Goal: Information Seeking & Learning: Learn about a topic

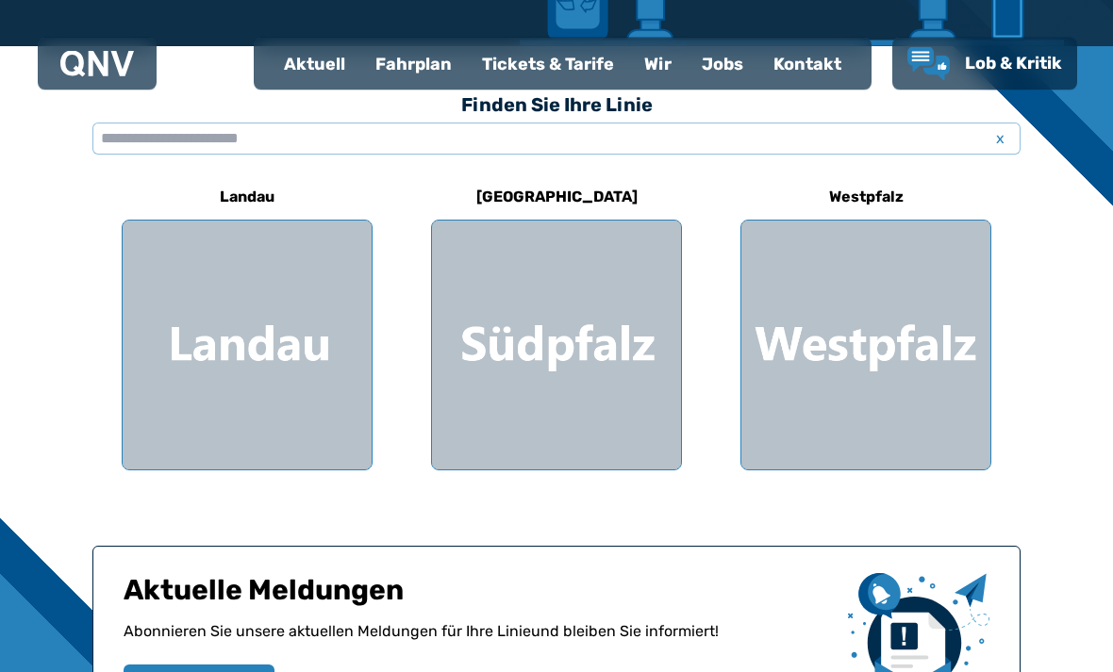
scroll to position [461, 0]
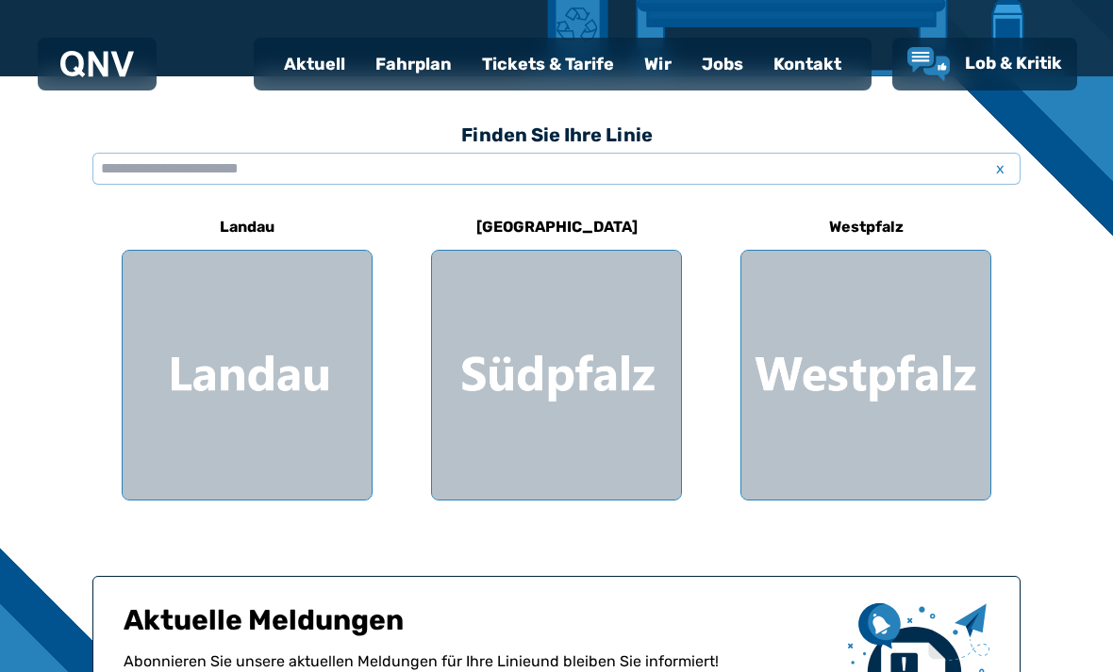
click at [329, 361] on div at bounding box center [247, 375] width 249 height 249
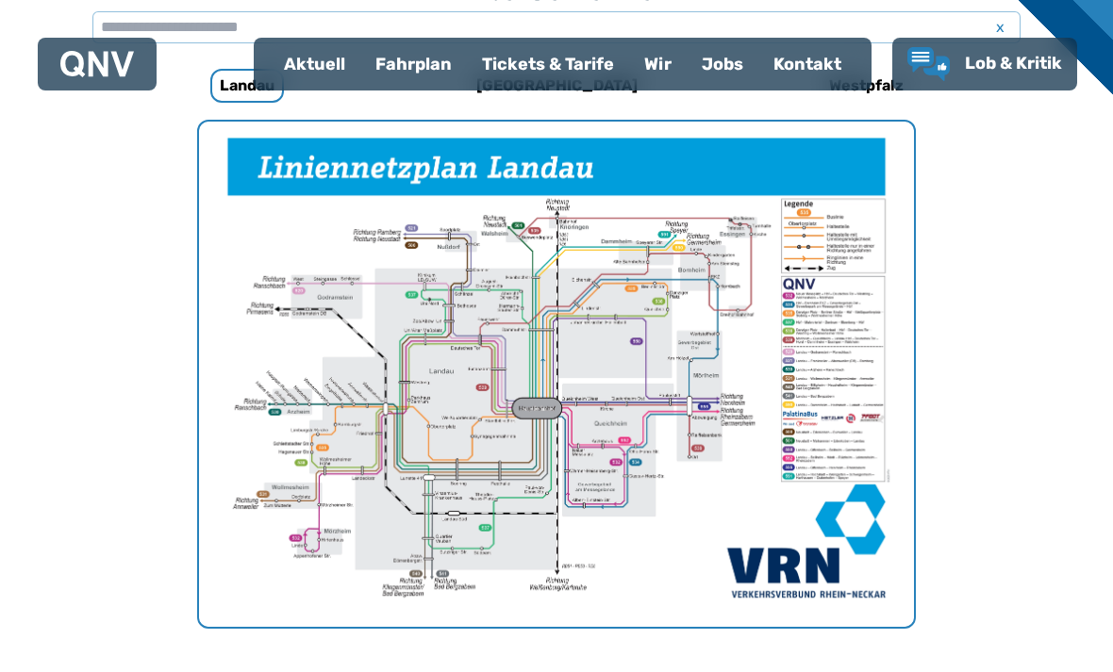
scroll to position [631, 0]
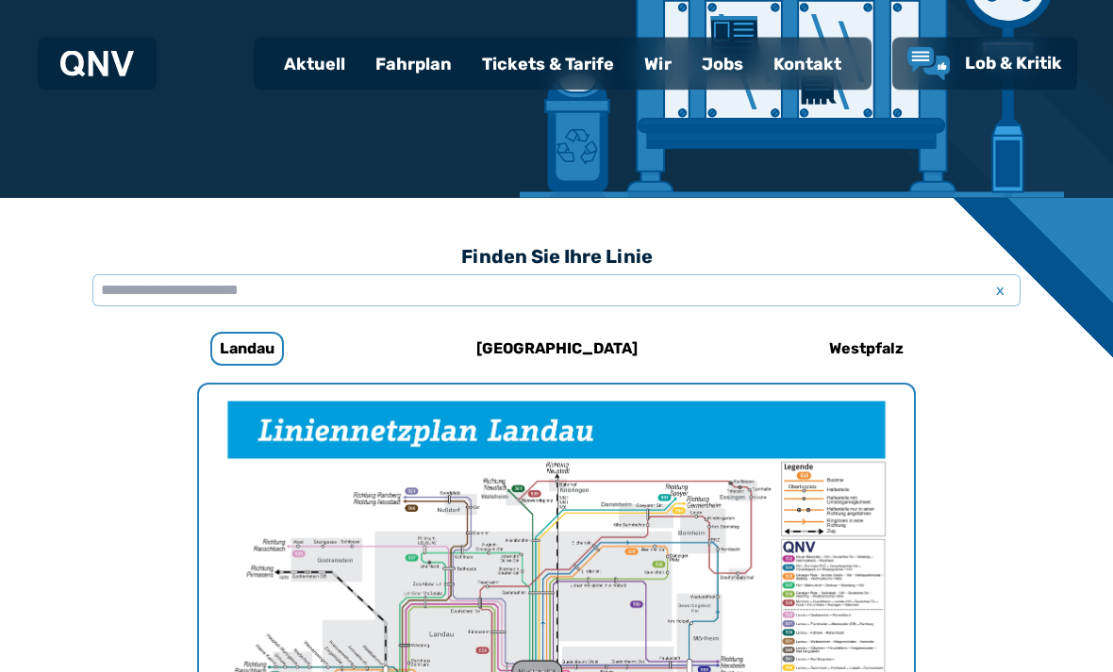
scroll to position [340, 0]
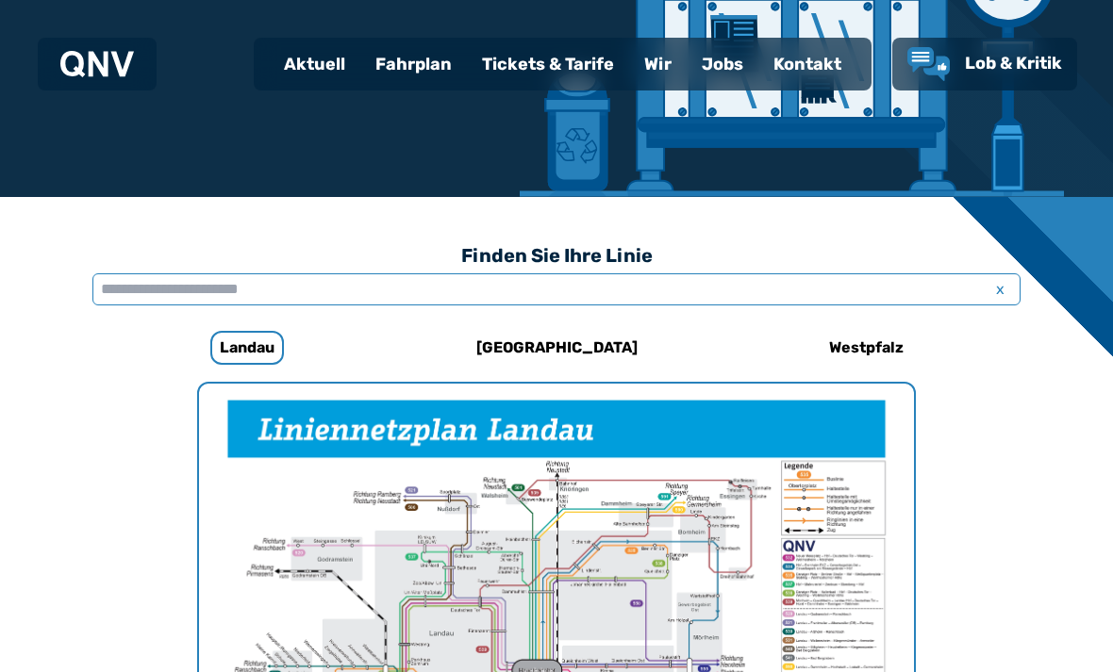
click at [171, 275] on input "text" at bounding box center [556, 290] width 928 height 32
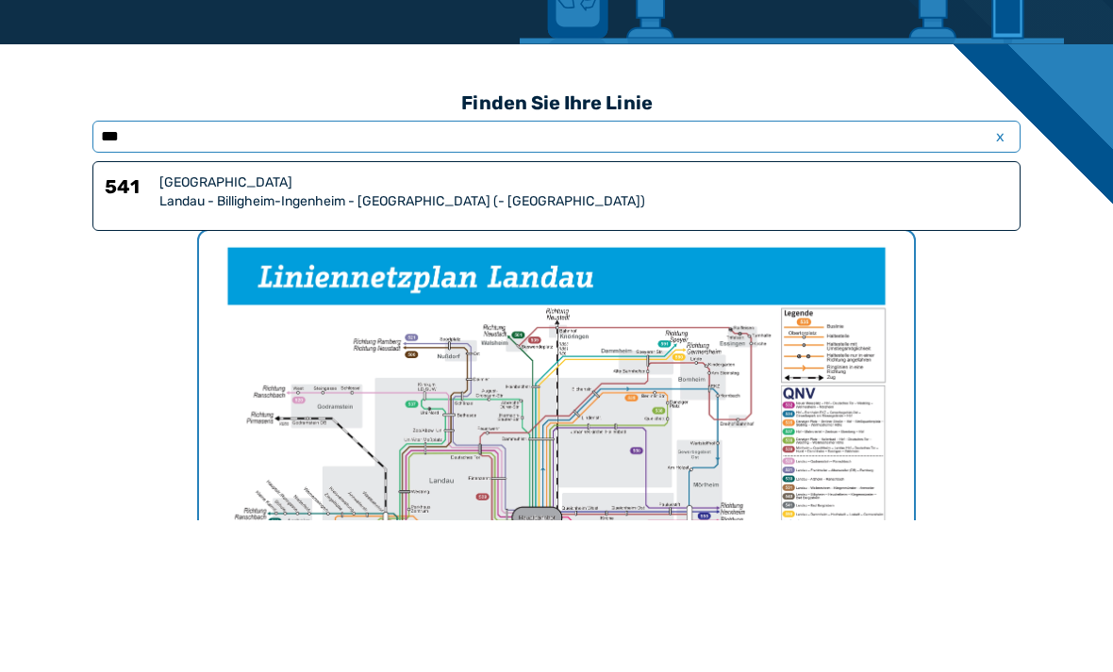
type input "**"
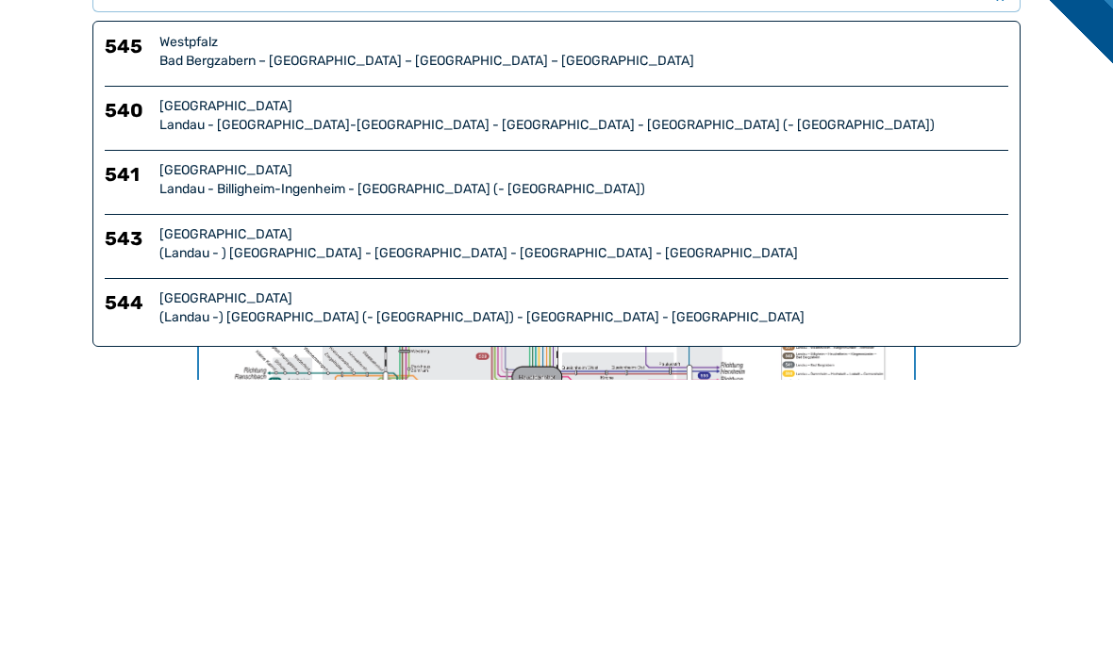
click at [459, 455] on div "[GEOGRAPHIC_DATA]" at bounding box center [583, 464] width 849 height 19
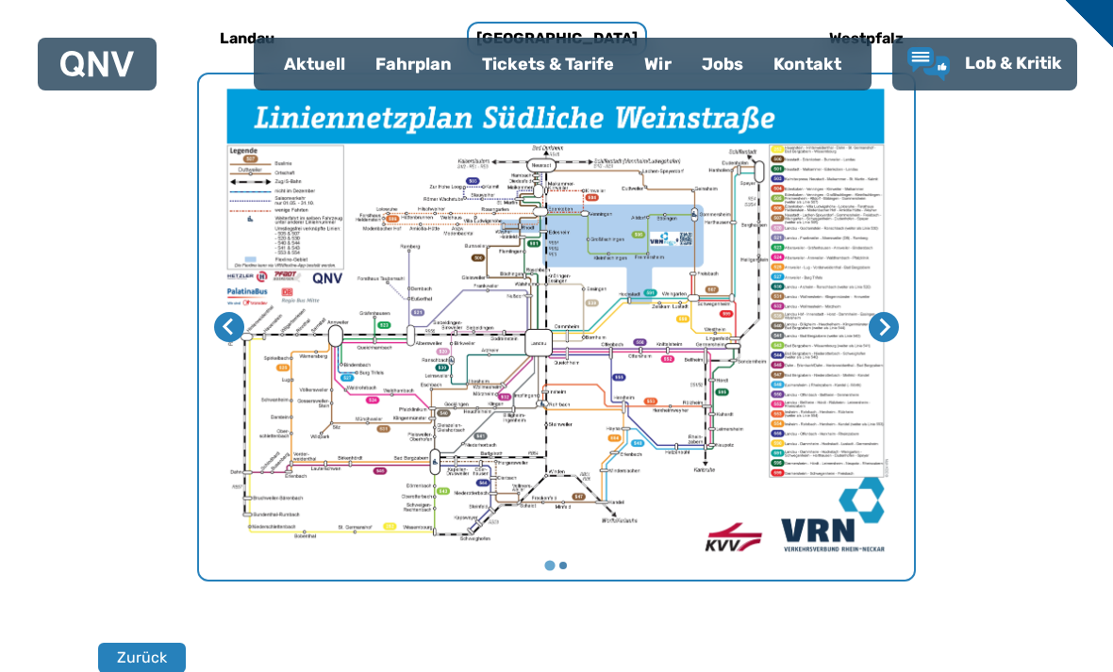
scroll to position [679, 0]
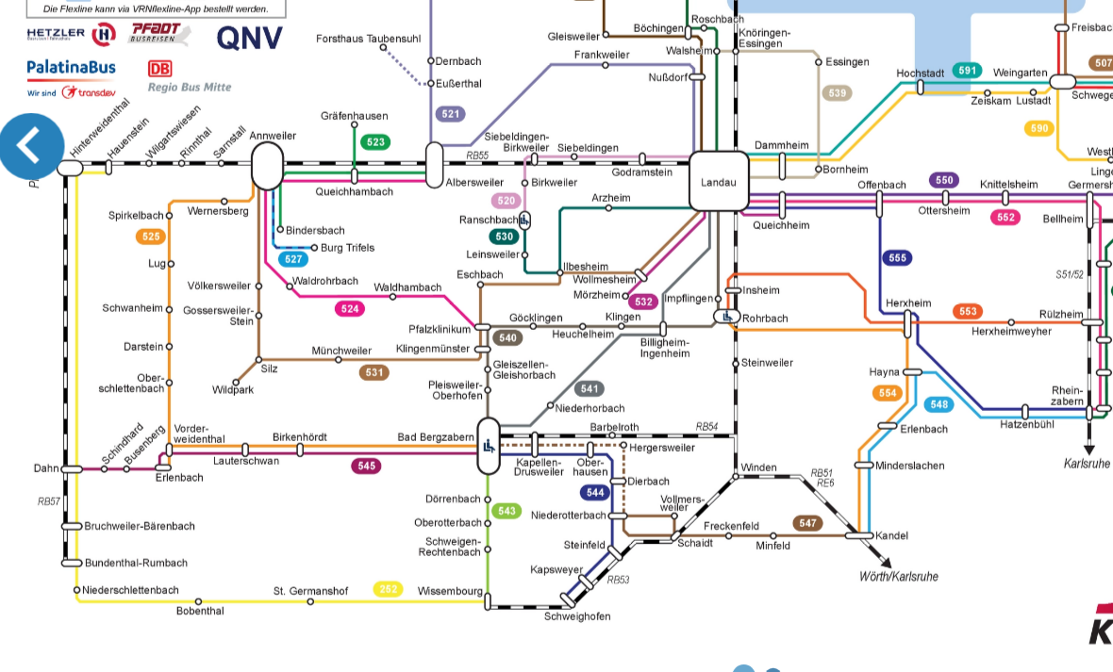
click at [220, 289] on icon "Letzte Seite" at bounding box center [229, 298] width 18 height 18
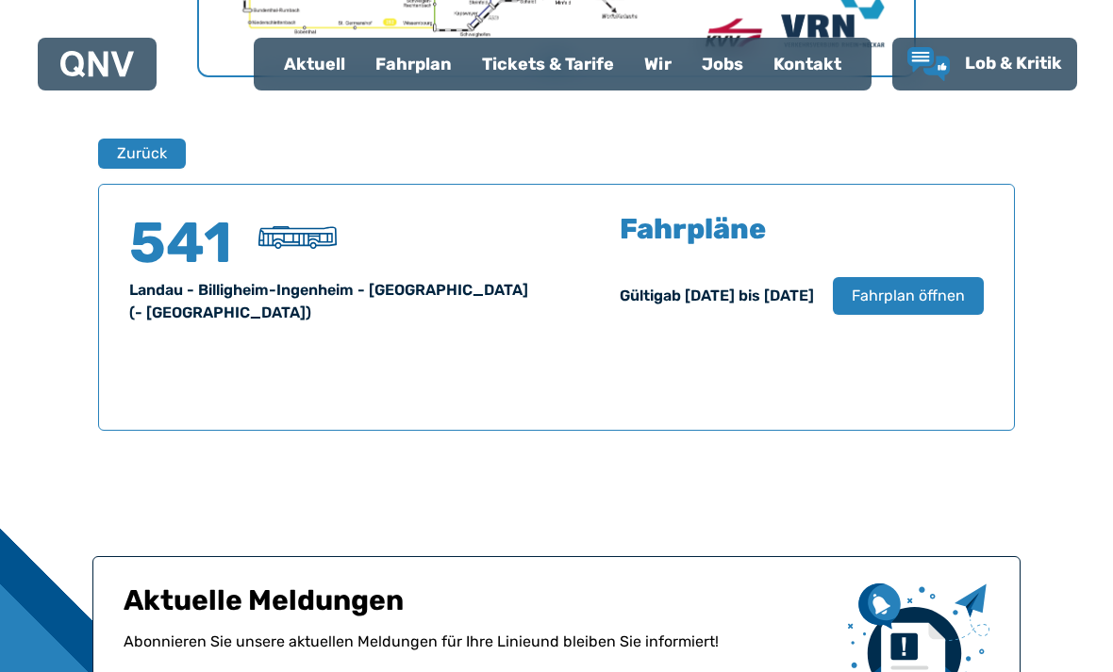
scroll to position [1151, 0]
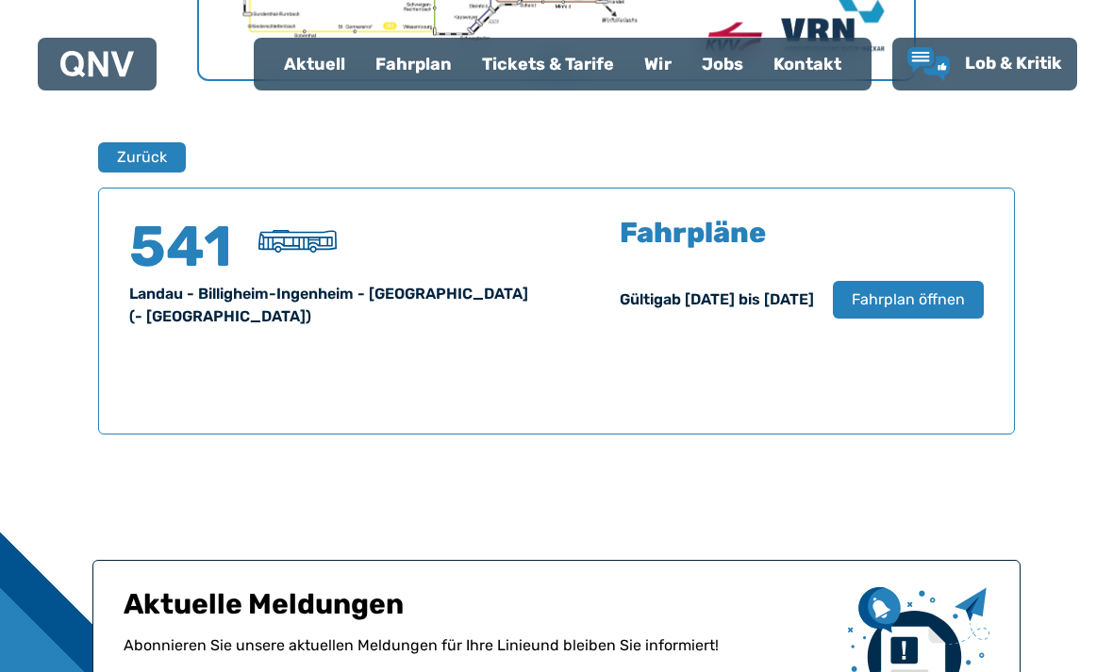
click at [907, 328] on div "Fahrpläne Gültig ab [DATE] bis [DATE] Fahrplan öffnen" at bounding box center [802, 279] width 364 height 121
click at [949, 293] on span "Fahrplan öffnen" at bounding box center [908, 300] width 113 height 23
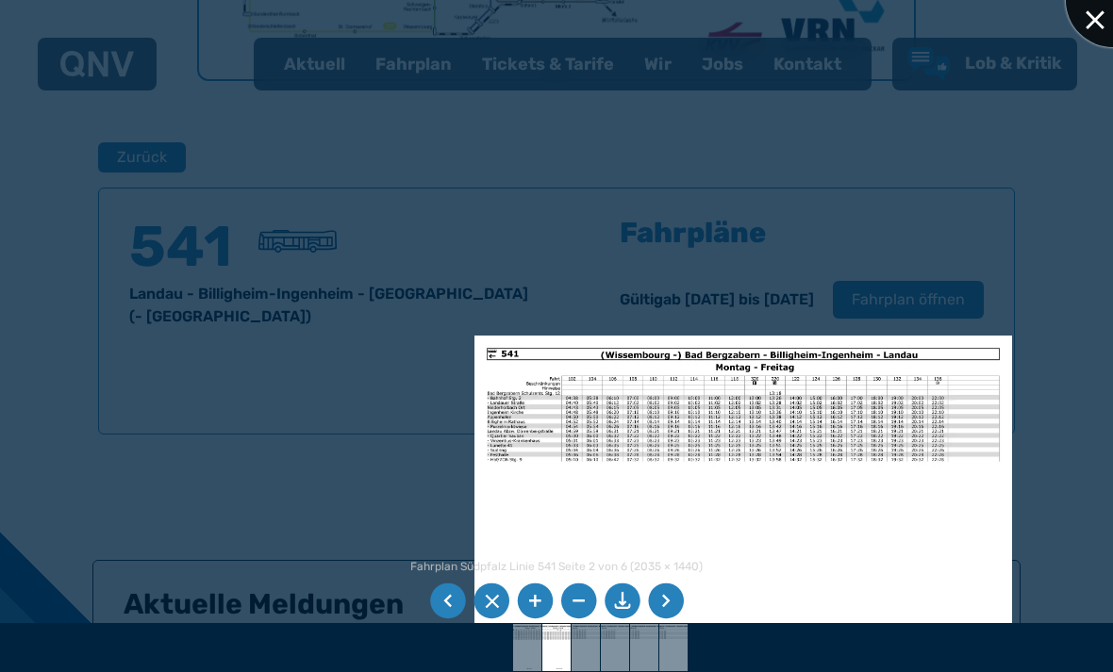
click at [1104, 25] on div at bounding box center [1113, 0] width 94 height 94
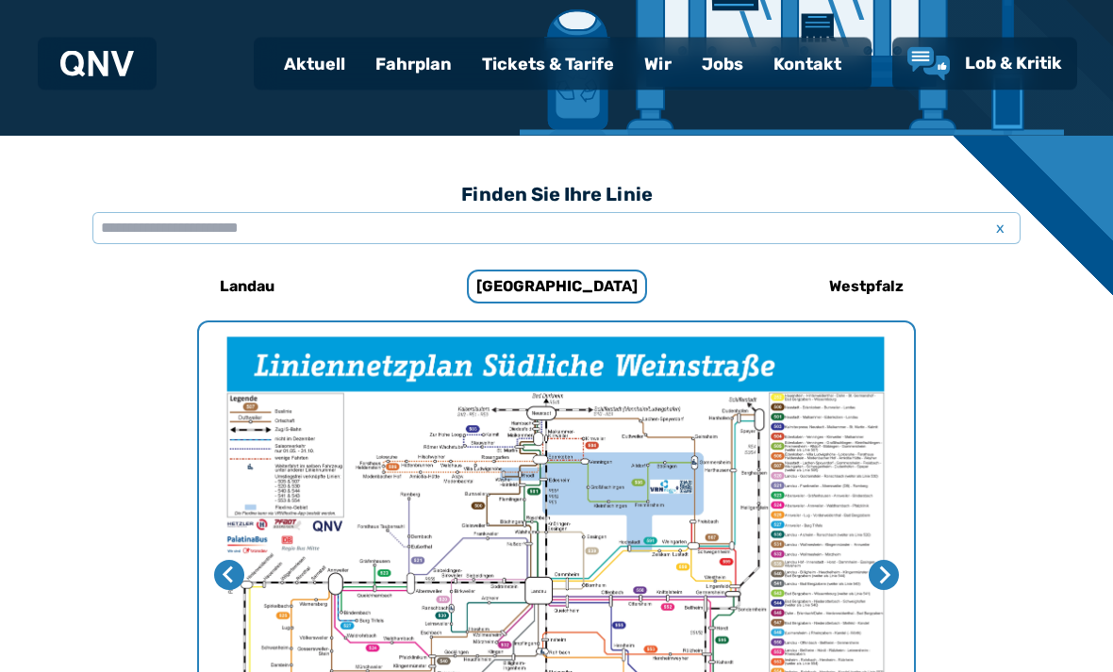
scroll to position [403, 0]
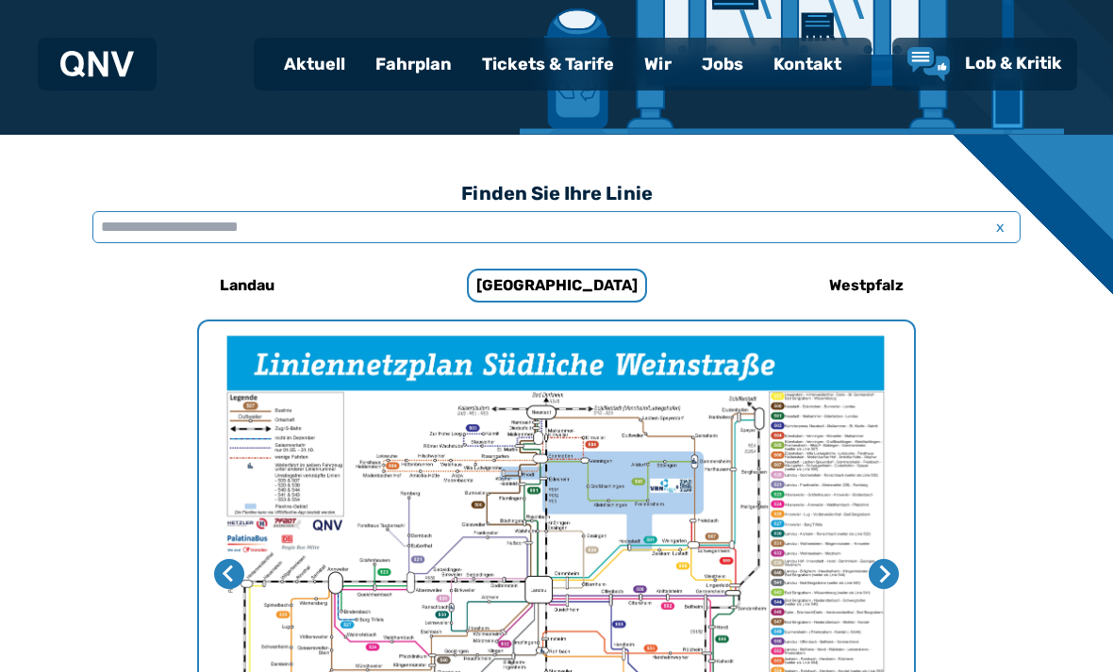
click at [660, 214] on input "text" at bounding box center [556, 227] width 928 height 32
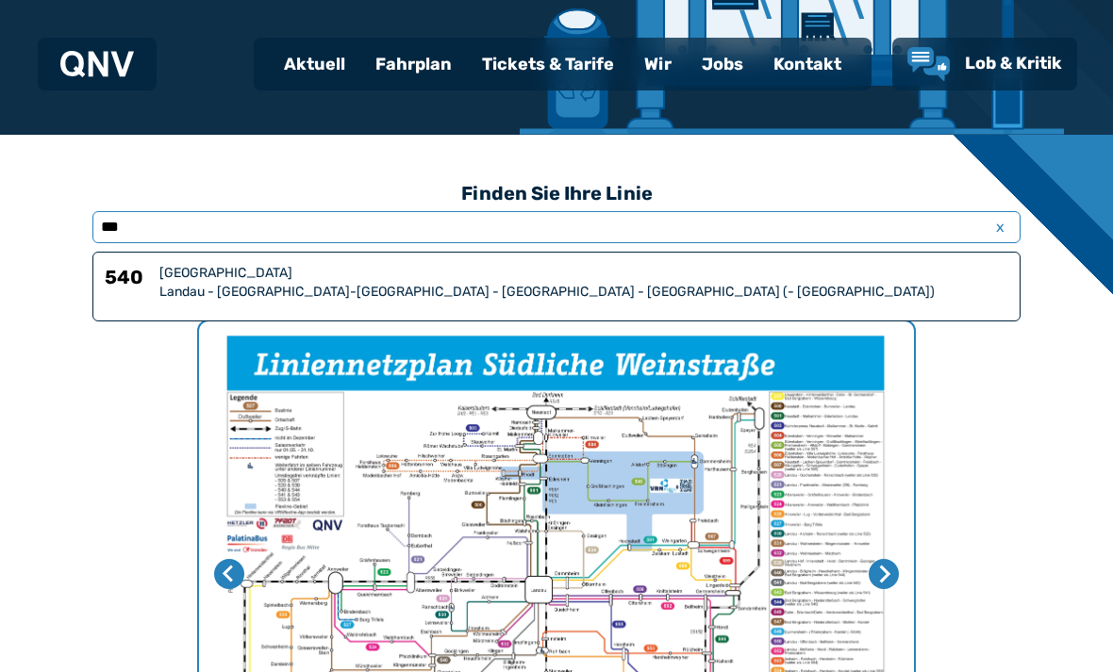
type input "***"
click at [884, 280] on div "[GEOGRAPHIC_DATA]" at bounding box center [583, 273] width 849 height 19
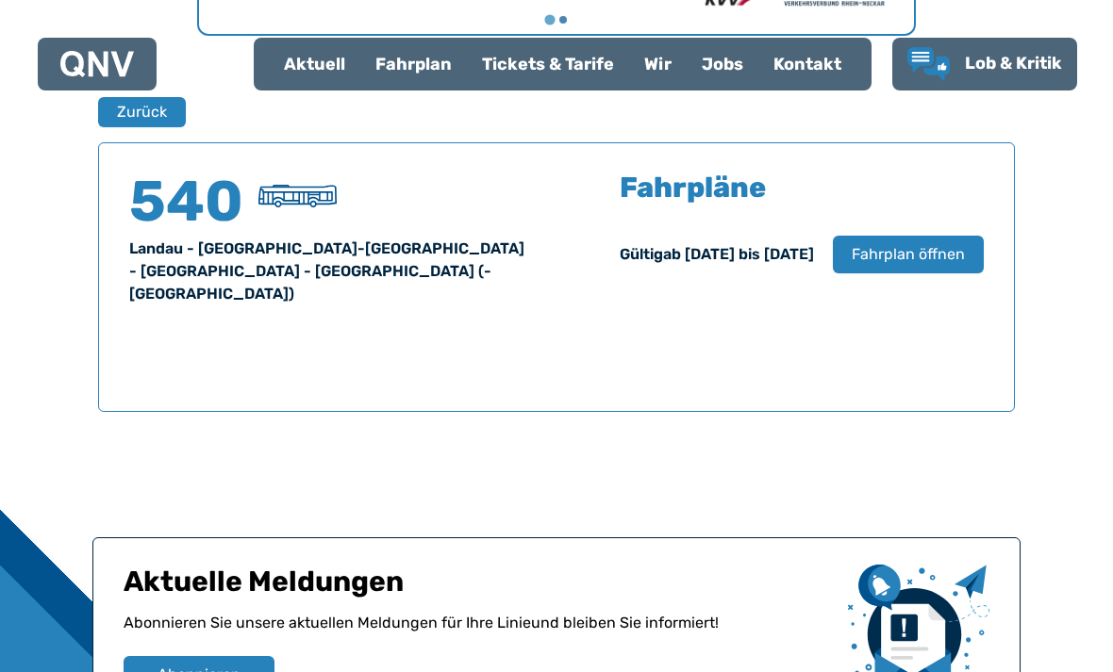
scroll to position [1243, 0]
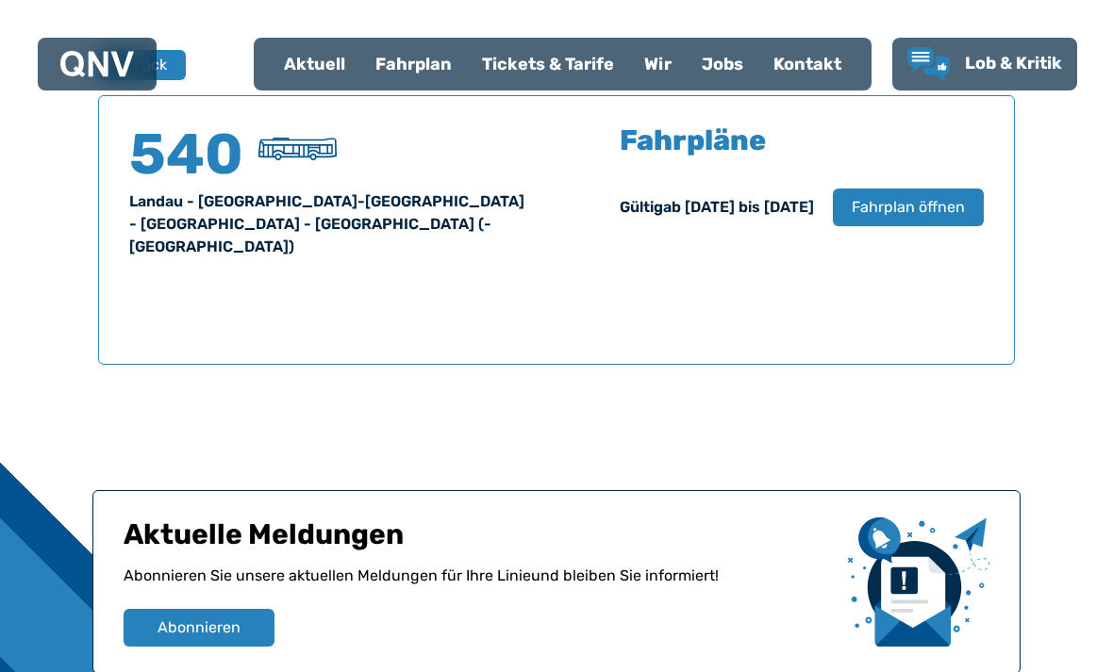
click at [920, 209] on span "Fahrplan öffnen" at bounding box center [908, 207] width 113 height 23
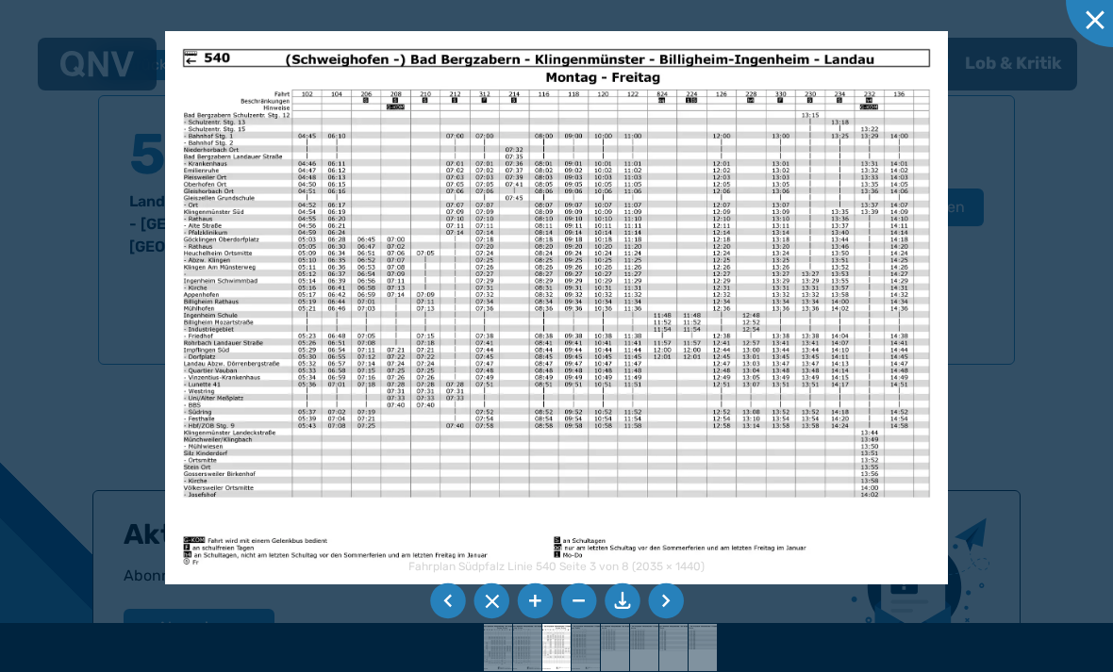
scroll to position [1437, 0]
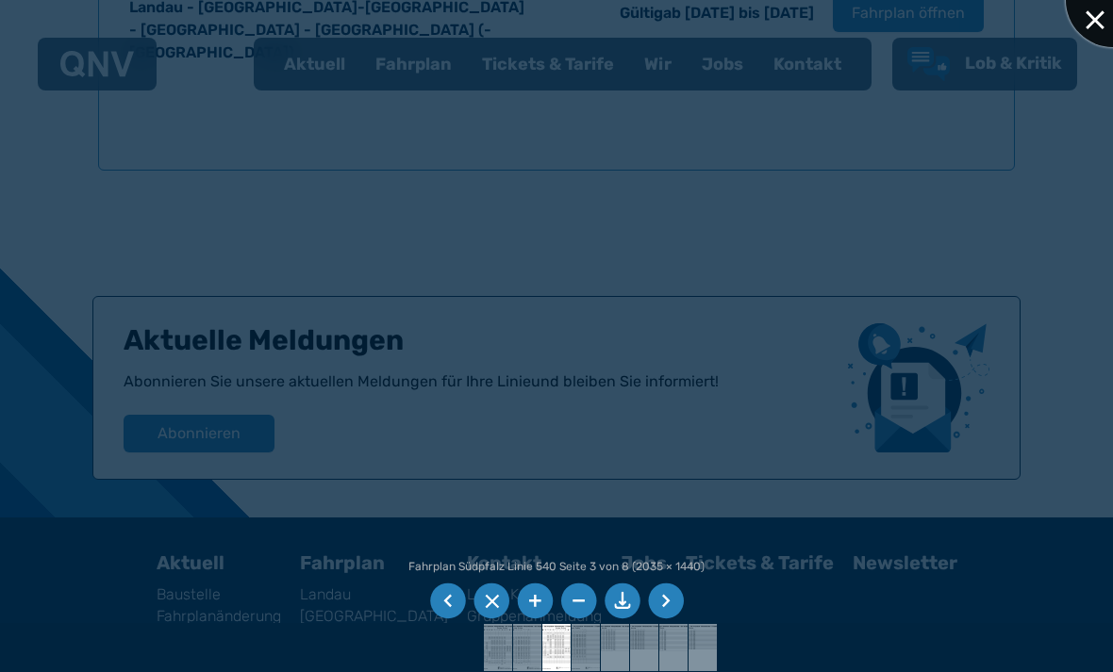
click at [1091, 23] on div at bounding box center [1113, 0] width 94 height 94
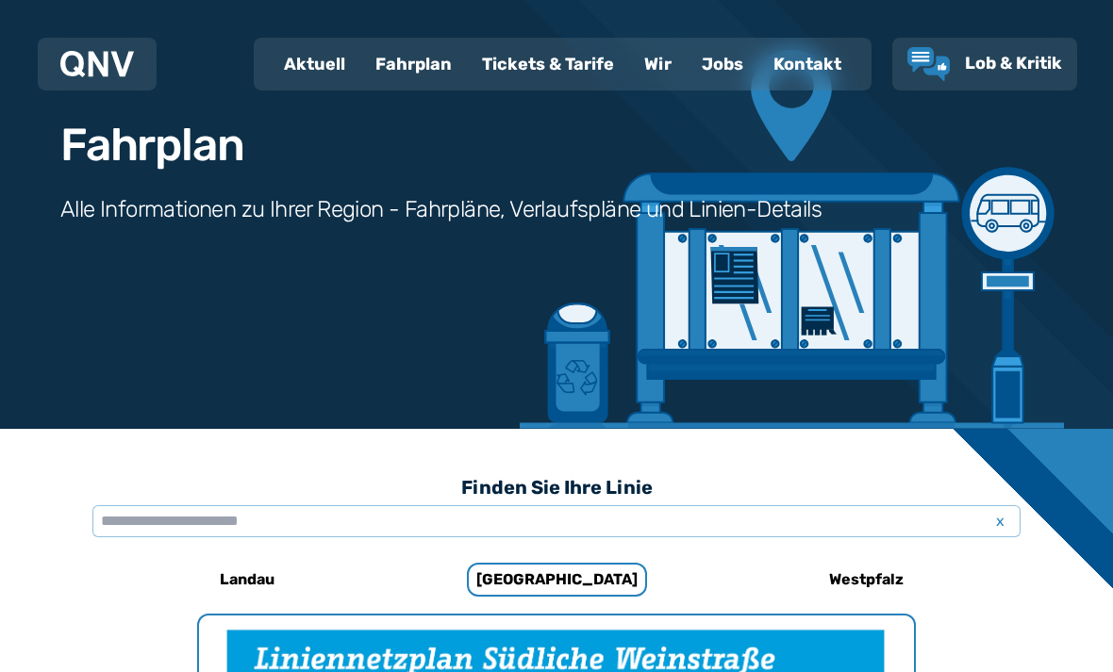
scroll to position [107, 0]
